Goal: Transaction & Acquisition: Purchase product/service

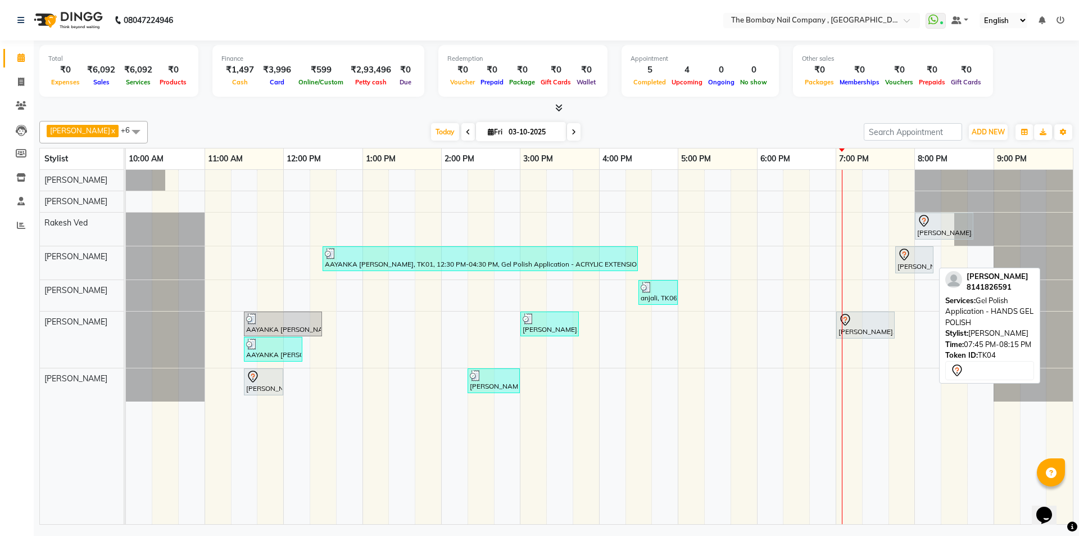
click at [913, 265] on div "[PERSON_NAME], TK04, 07:45 PM-08:15 PM, Gel Polish Application - HANDS GEL POLI…" at bounding box center [915, 260] width 36 height 24
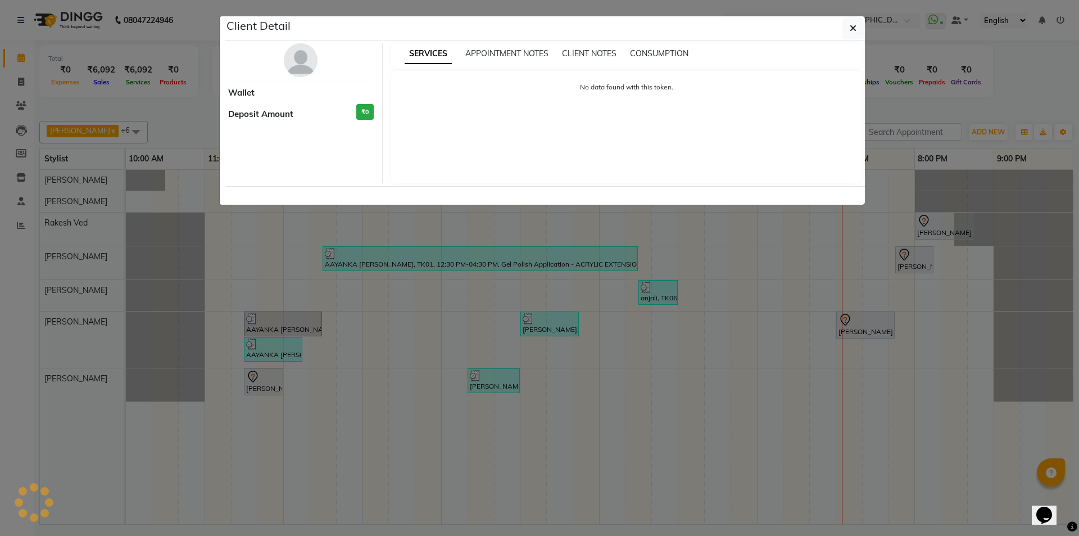
select select "7"
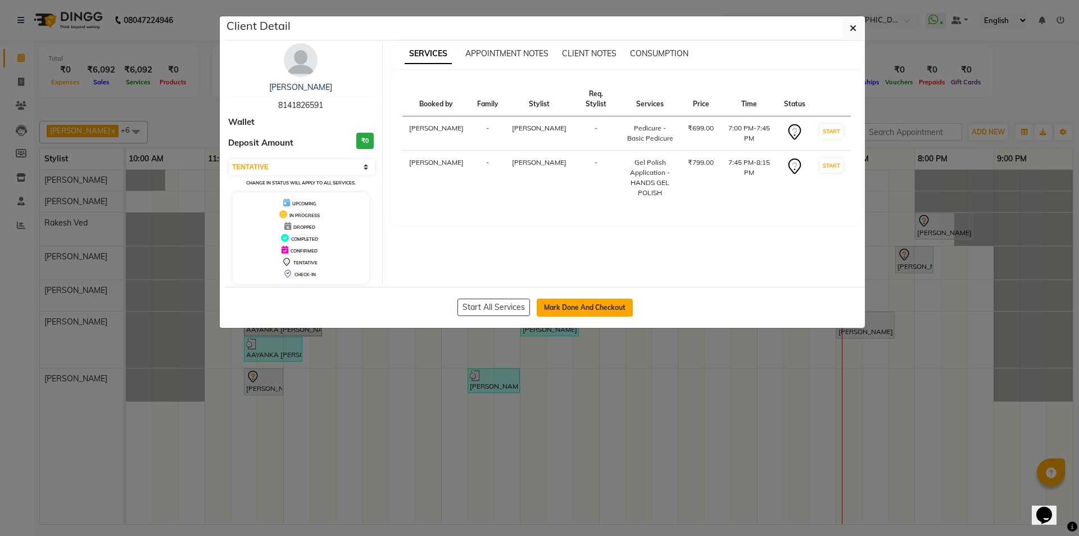
click at [571, 306] on button "Mark Done And Checkout" at bounding box center [585, 307] width 96 height 18
select select "service"
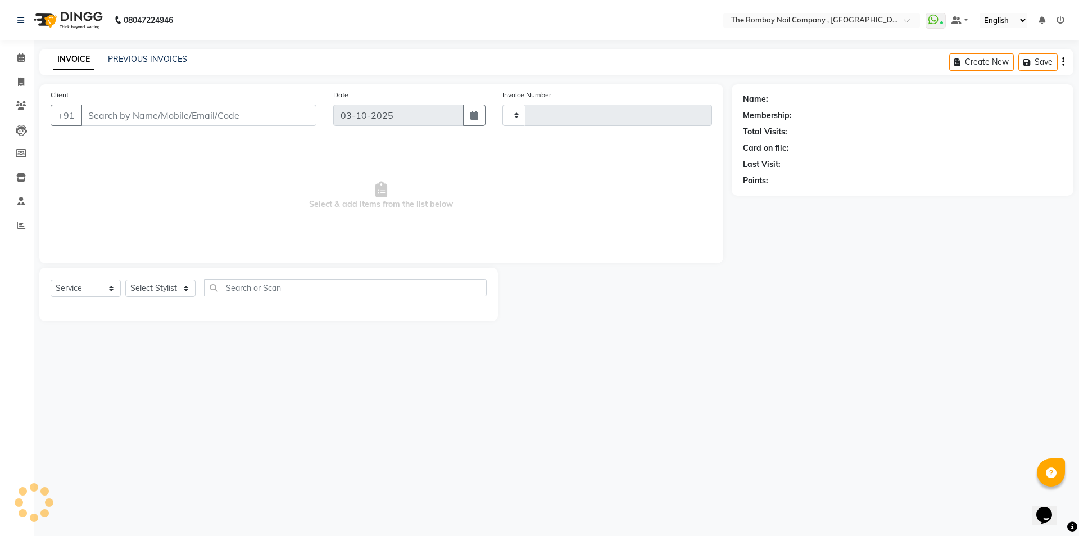
type input "0905"
select select "7684"
type input "81******91"
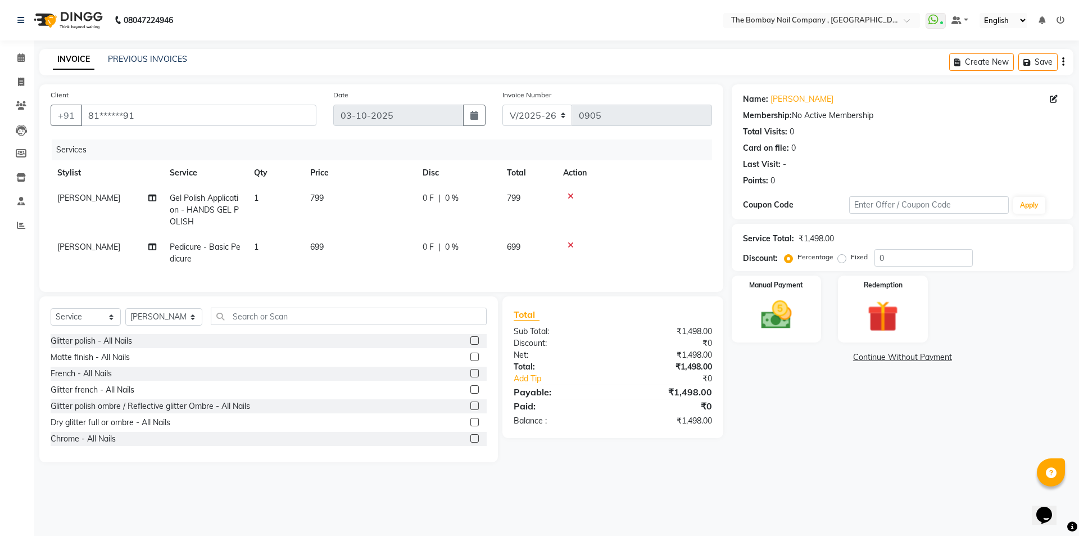
click at [572, 243] on icon at bounding box center [571, 245] width 6 height 8
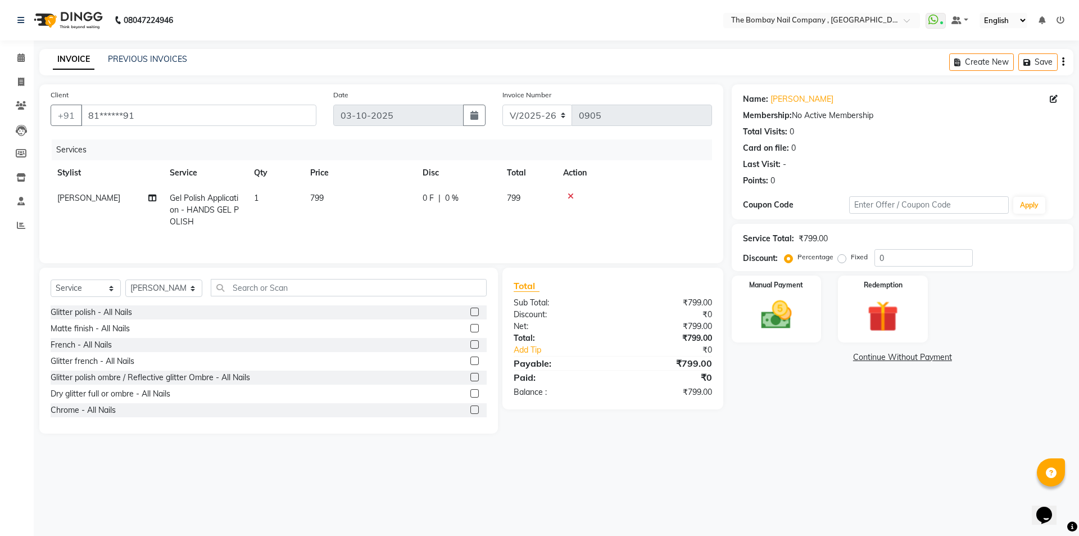
click at [568, 194] on icon at bounding box center [571, 196] width 6 height 8
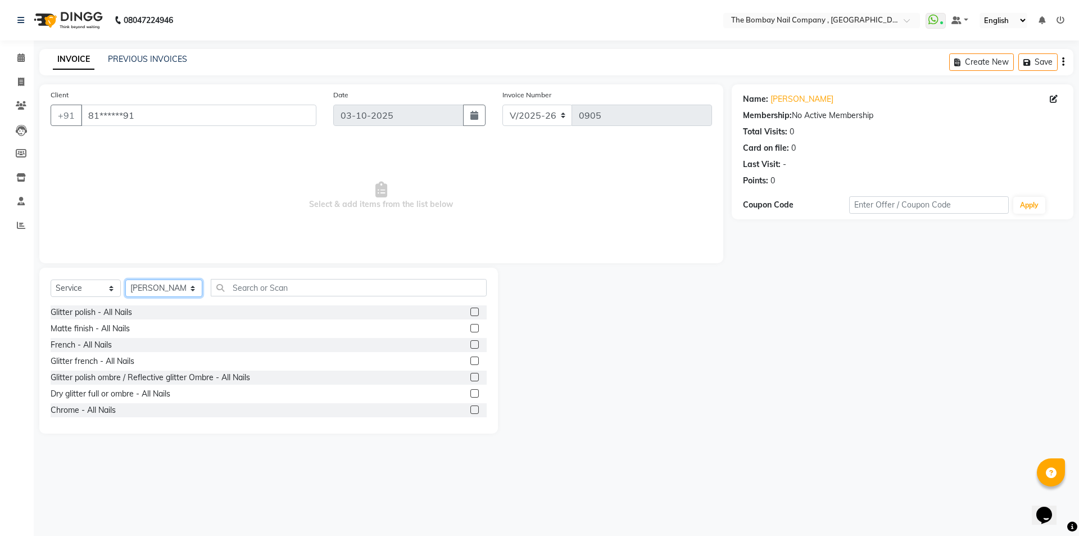
click at [182, 288] on select "Select Stylist BNC [GEOGRAPHIC_DATA] [PERSON_NAME] [PERSON_NAME] [PERSON_NAME] …" at bounding box center [163, 287] width 77 height 17
select select "89334"
click at [125, 279] on select "Select Stylist BNC [GEOGRAPHIC_DATA] [PERSON_NAME] [PERSON_NAME] [PERSON_NAME] …" at bounding box center [163, 287] width 77 height 17
click at [303, 288] on input "text" at bounding box center [349, 287] width 277 height 17
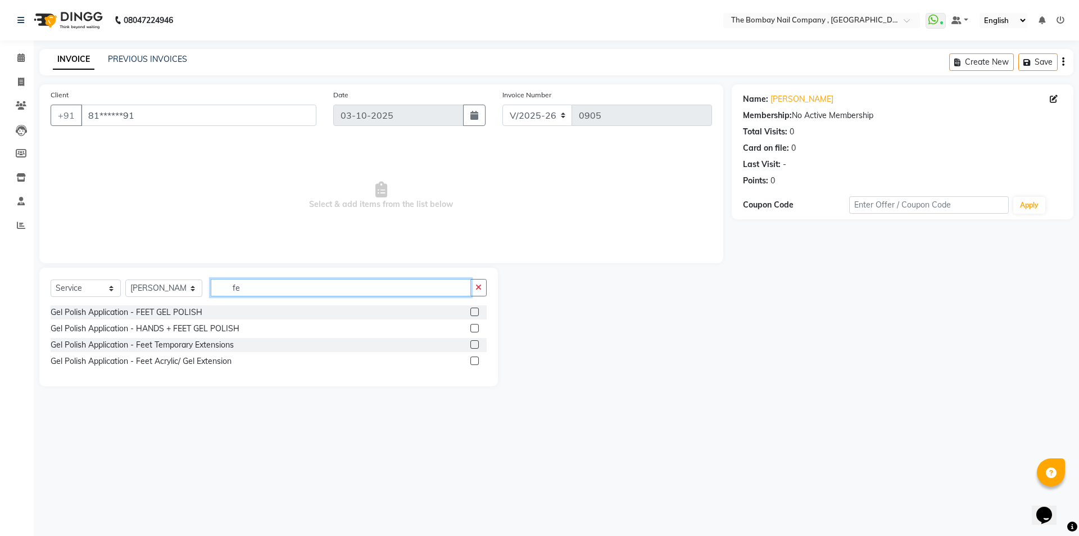
type input "fe"
click at [477, 311] on label at bounding box center [474, 311] width 8 height 8
click at [477, 311] on input "checkbox" at bounding box center [473, 312] width 7 height 7
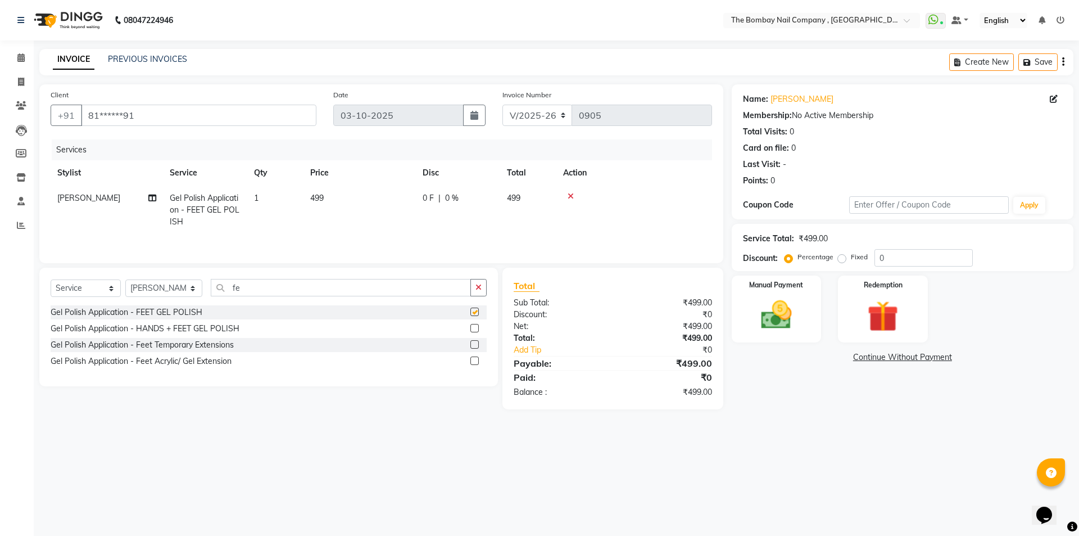
checkbox input "false"
click at [782, 288] on label "Manual Payment" at bounding box center [777, 284] width 56 height 11
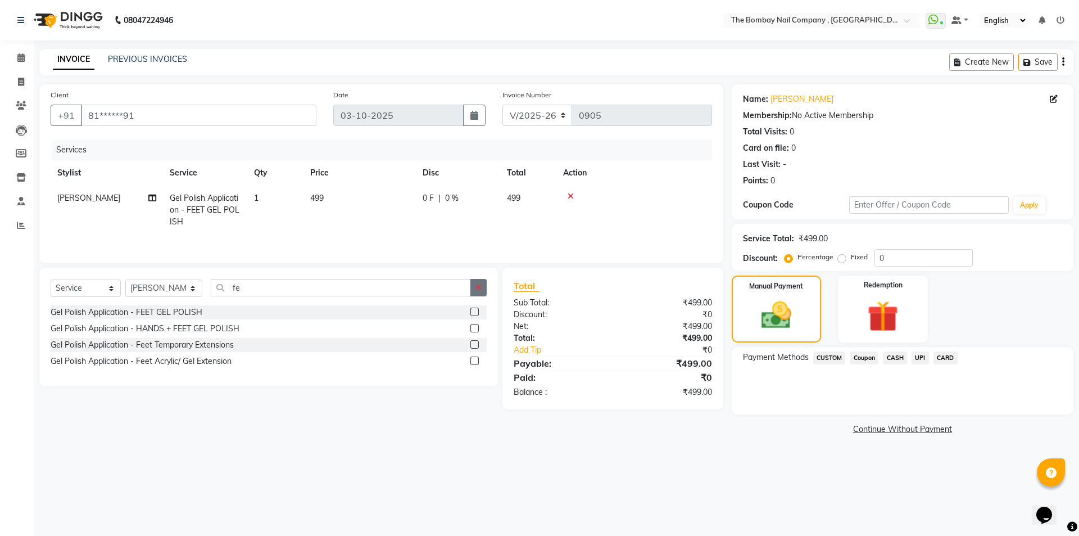
click at [474, 289] on button "button" at bounding box center [478, 287] width 16 height 17
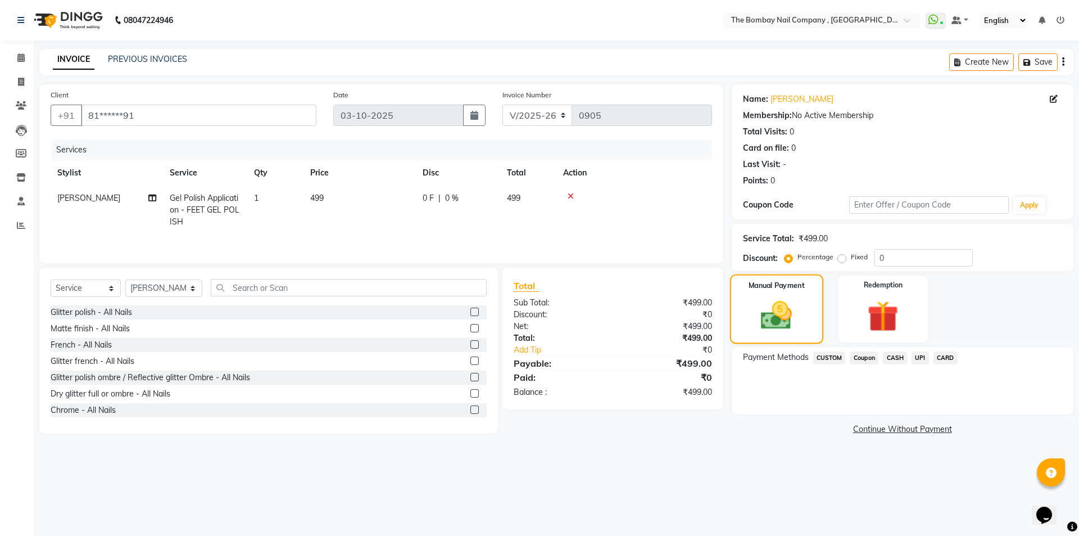
click at [770, 292] on div "Manual Payment" at bounding box center [776, 308] width 93 height 69
click at [948, 357] on span "CARD" at bounding box center [946, 357] width 24 height 13
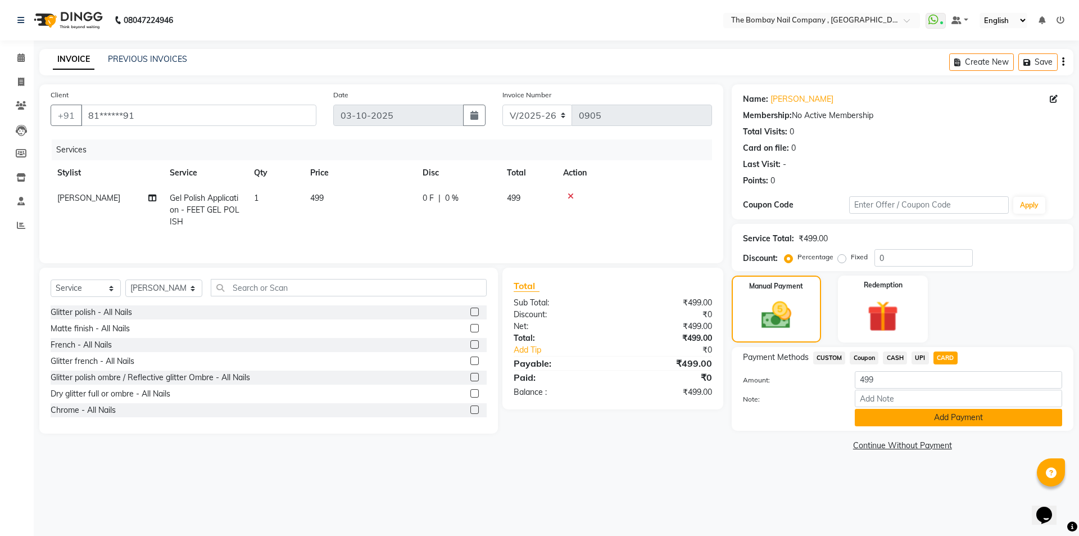
click at [938, 419] on button "Add Payment" at bounding box center [958, 417] width 207 height 17
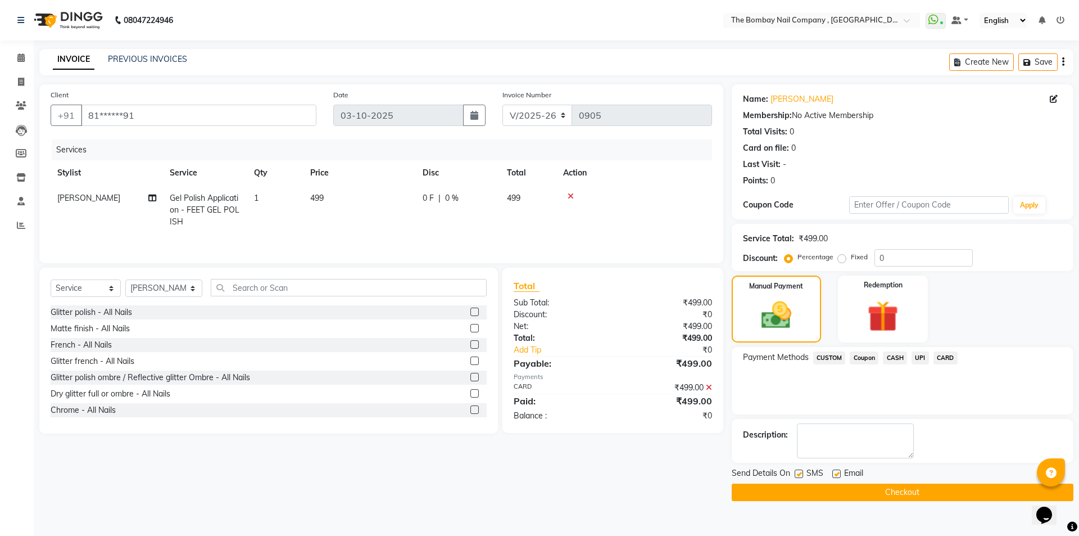
click at [893, 491] on button "Checkout" at bounding box center [903, 491] width 342 height 17
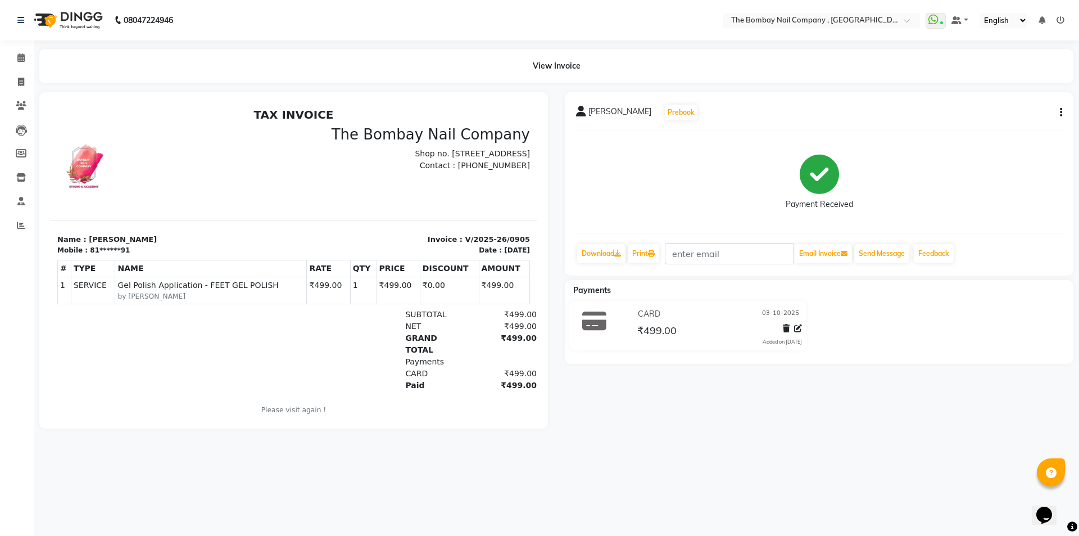
click at [69, 19] on img at bounding box center [67, 19] width 77 height 31
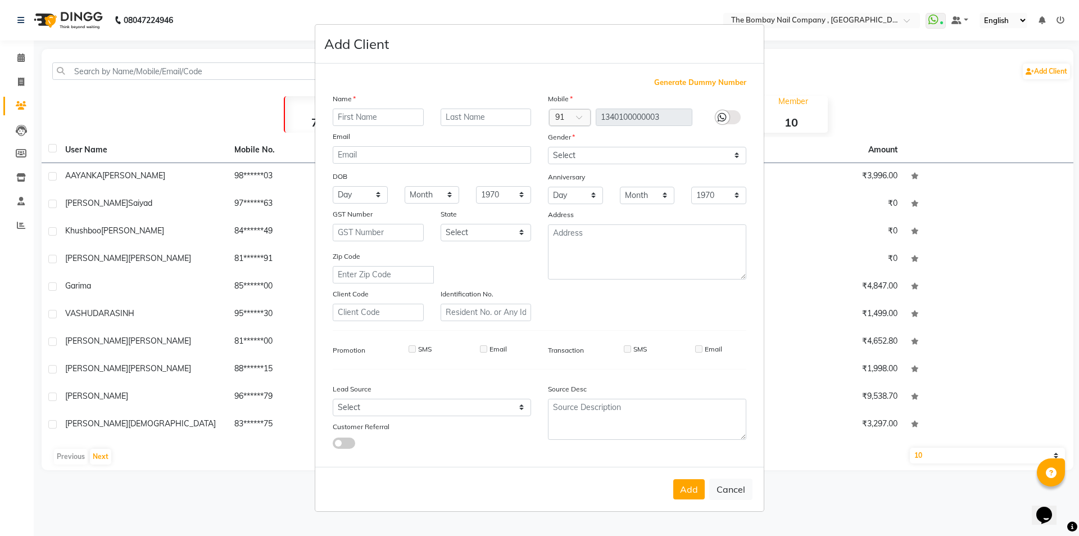
click at [21, 52] on ngb-modal-window "Add Client Generate Dummy Number Name Email DOB Day 01 02 03 04 05 06 07 08 09 …" at bounding box center [539, 268] width 1079 height 536
click at [741, 488] on button "Cancel" at bounding box center [730, 488] width 43 height 21
select select
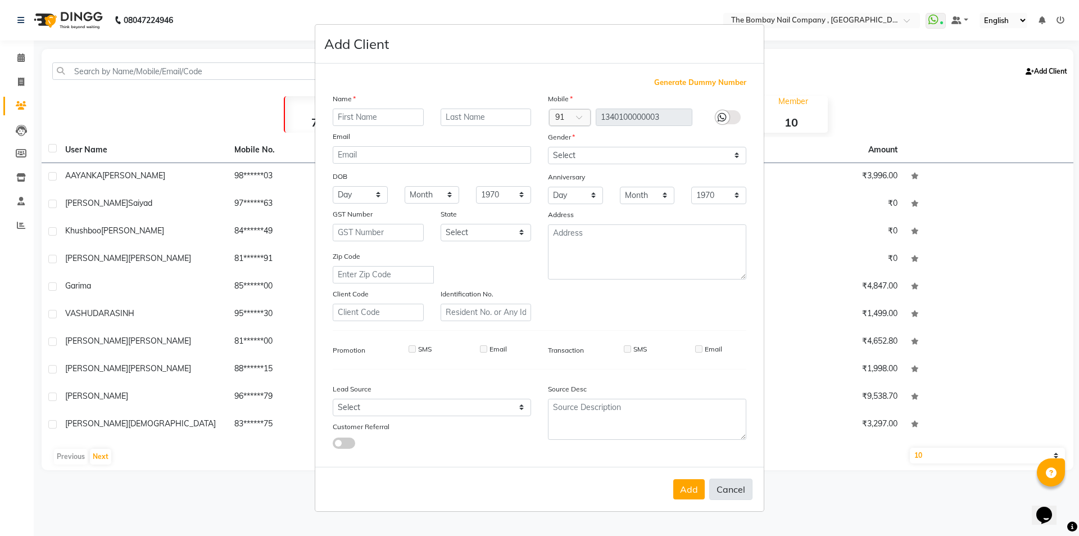
select select
checkbox input "false"
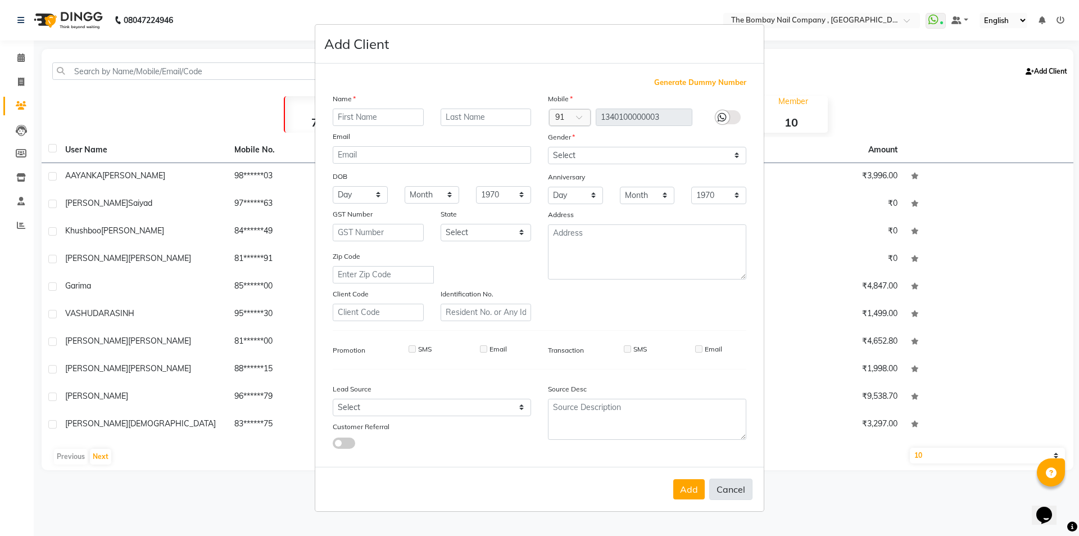
checkbox input "false"
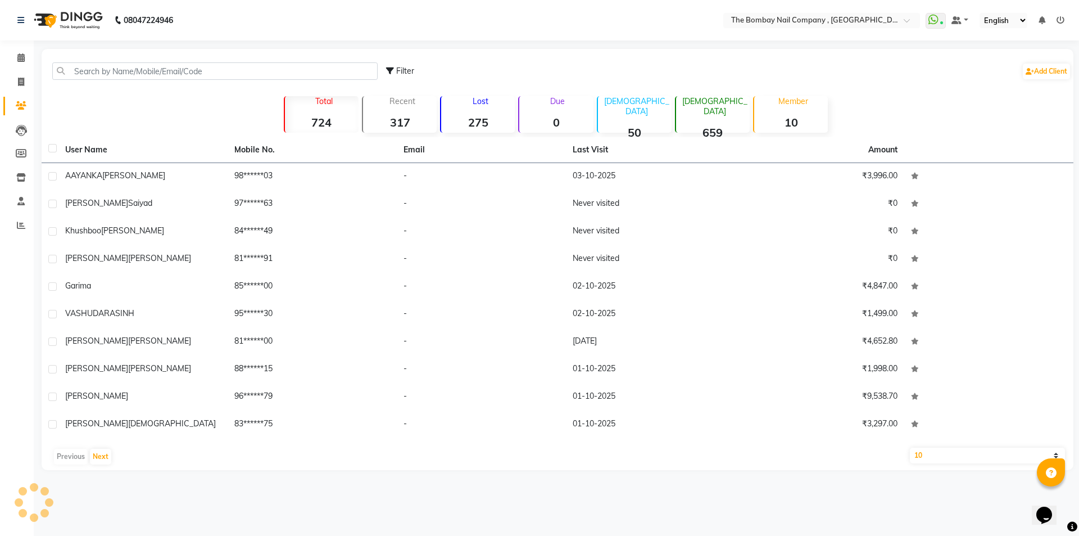
click at [81, 24] on img at bounding box center [67, 19] width 77 height 31
